Goal: Information Seeking & Learning: Learn about a topic

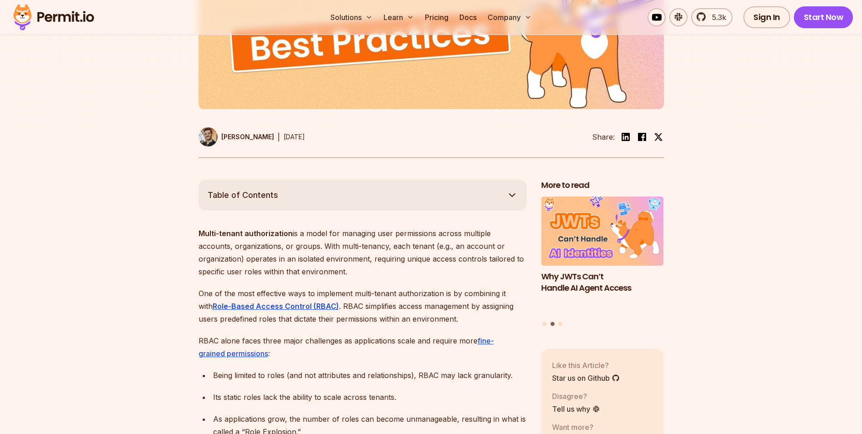
scroll to position [364, 0]
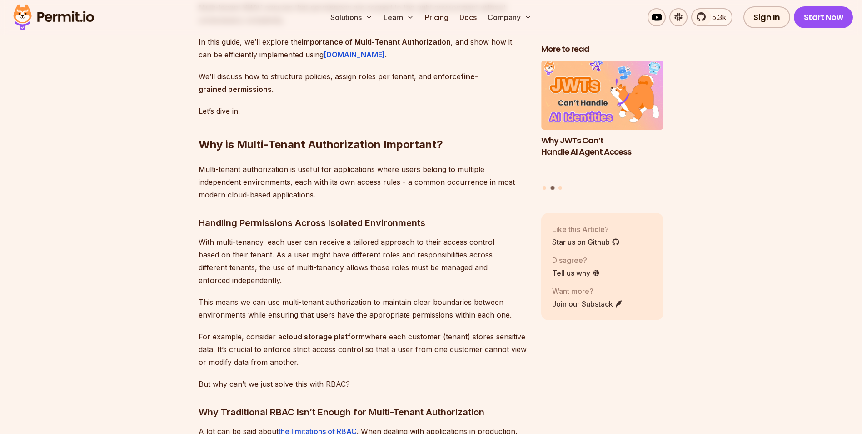
scroll to position [955, 0]
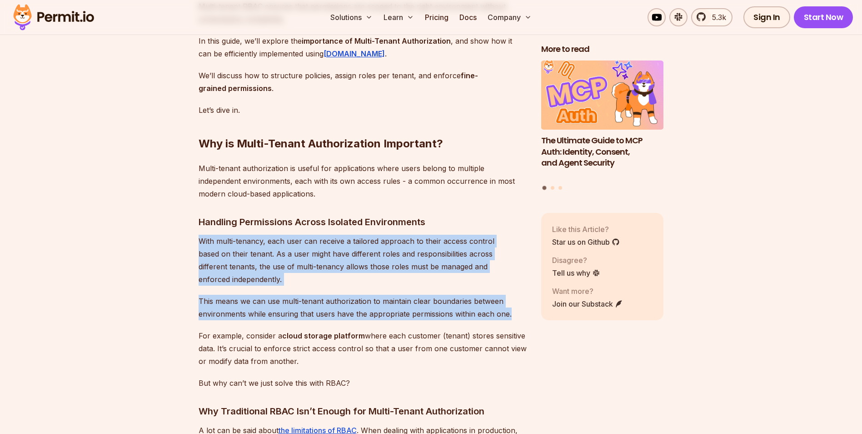
drag, startPoint x: 509, startPoint y: 313, endPoint x: 197, endPoint y: 250, distance: 318.3
drag, startPoint x: 197, startPoint y: 250, endPoint x: 279, endPoint y: 276, distance: 86.0
click at [279, 276] on p "With multi-tenancy, each user can receive a tailored approach to their access c…" at bounding box center [363, 260] width 328 height 51
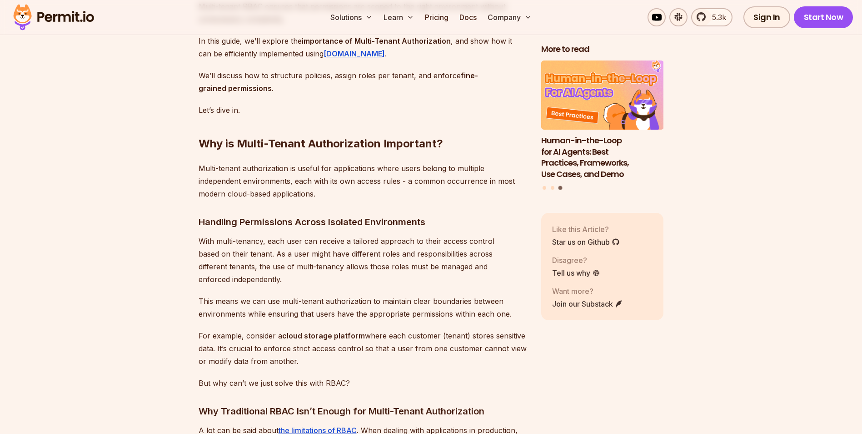
click at [269, 267] on p "With multi-tenancy, each user can receive a tailored approach to their access c…" at bounding box center [363, 260] width 328 height 51
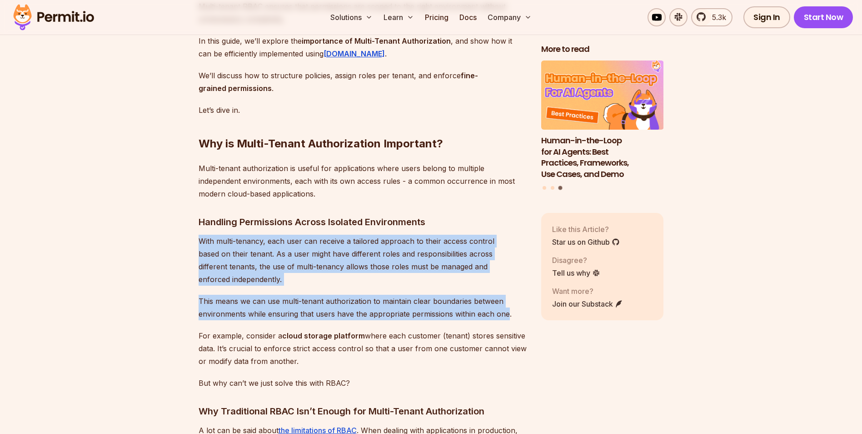
drag, startPoint x: 506, startPoint y: 315, endPoint x: 195, endPoint y: 253, distance: 317.9
copy div "With multi-tenancy, each user can receive a tailored approach to their access c…"
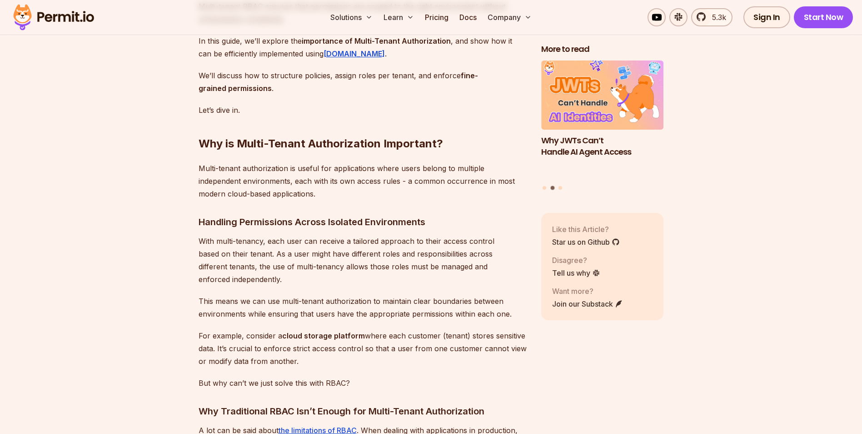
click at [315, 343] on p "For example, consider a cloud storage platform where each customer (tenant) sto…" at bounding box center [363, 348] width 328 height 38
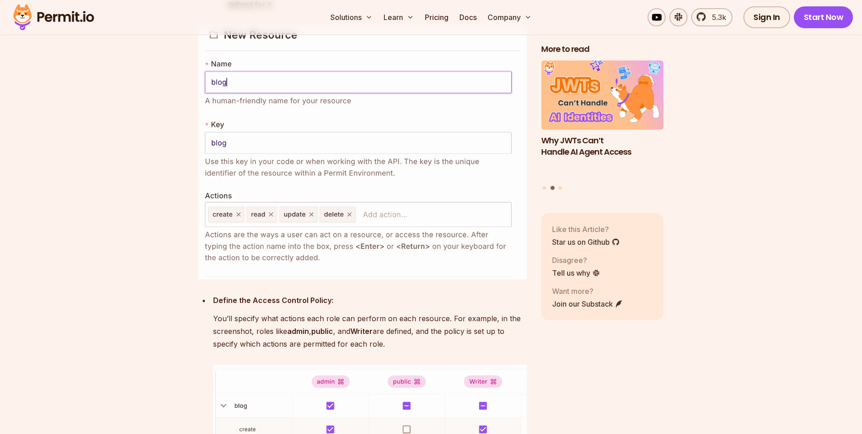
scroll to position [5046, 0]
